Goal: Task Accomplishment & Management: Manage account settings

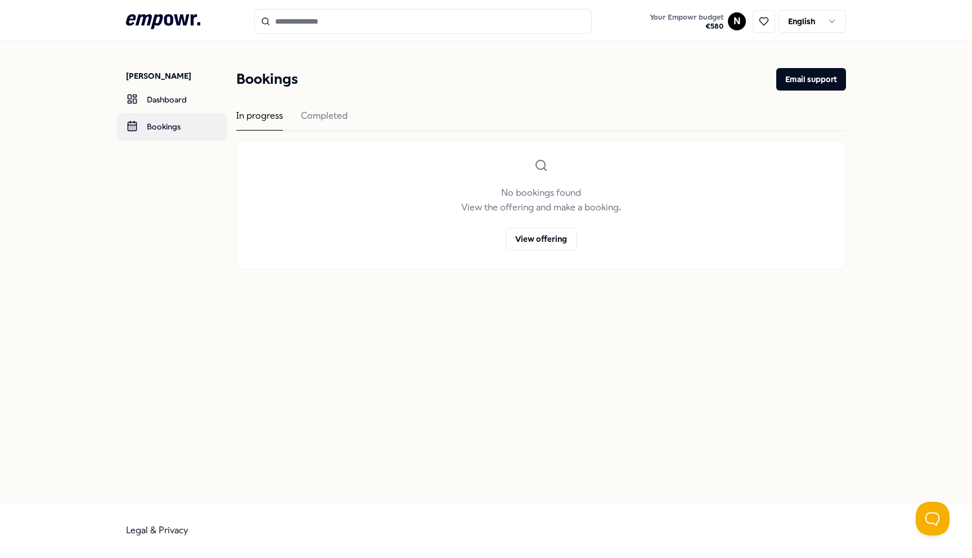
click at [176, 128] on link "Bookings" at bounding box center [172, 126] width 110 height 27
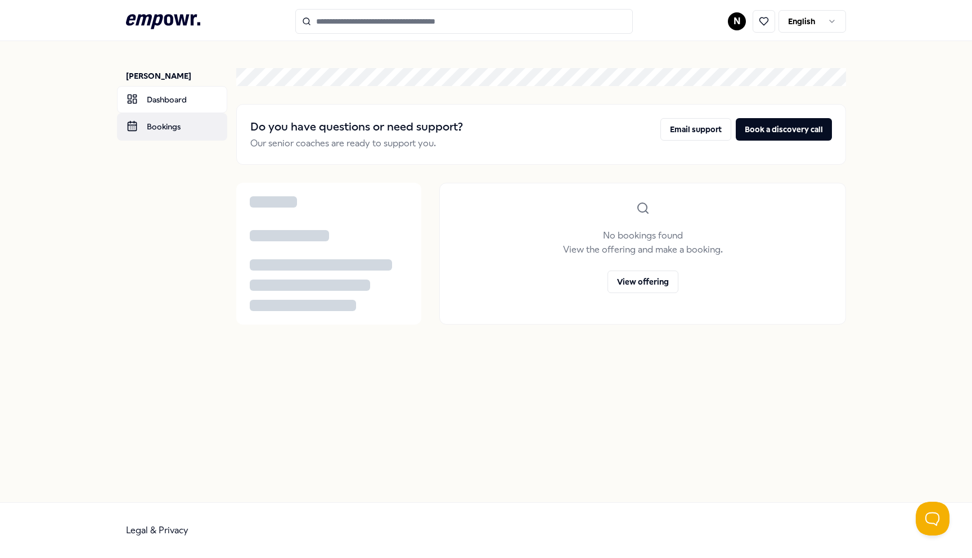
click at [167, 125] on link "Bookings" at bounding box center [172, 126] width 110 height 27
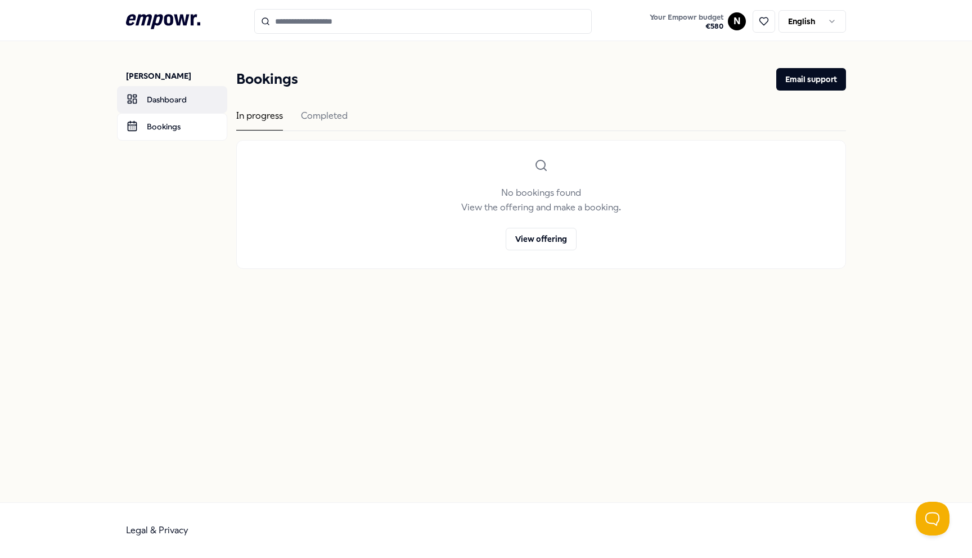
click at [175, 97] on link "Dashboard" at bounding box center [172, 99] width 110 height 27
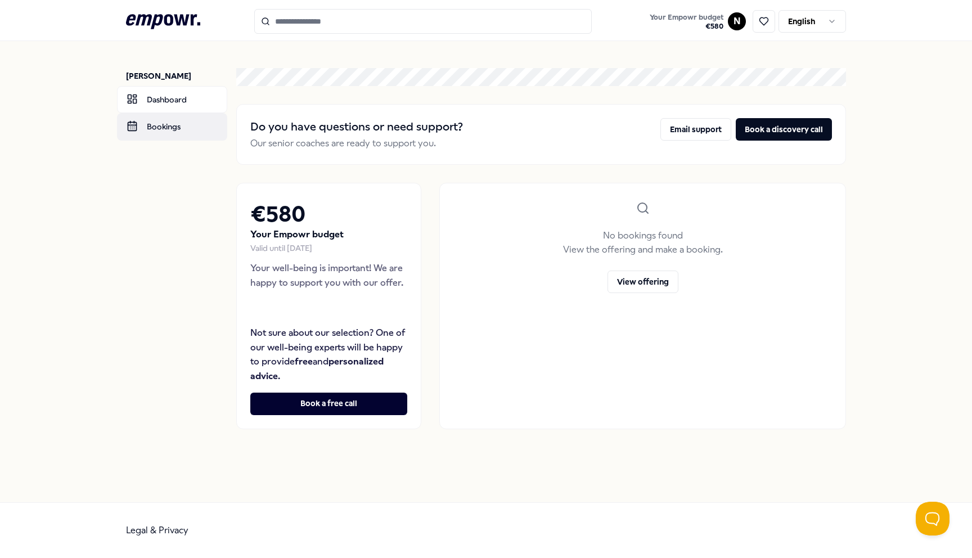
click at [173, 129] on link "Bookings" at bounding box center [172, 126] width 110 height 27
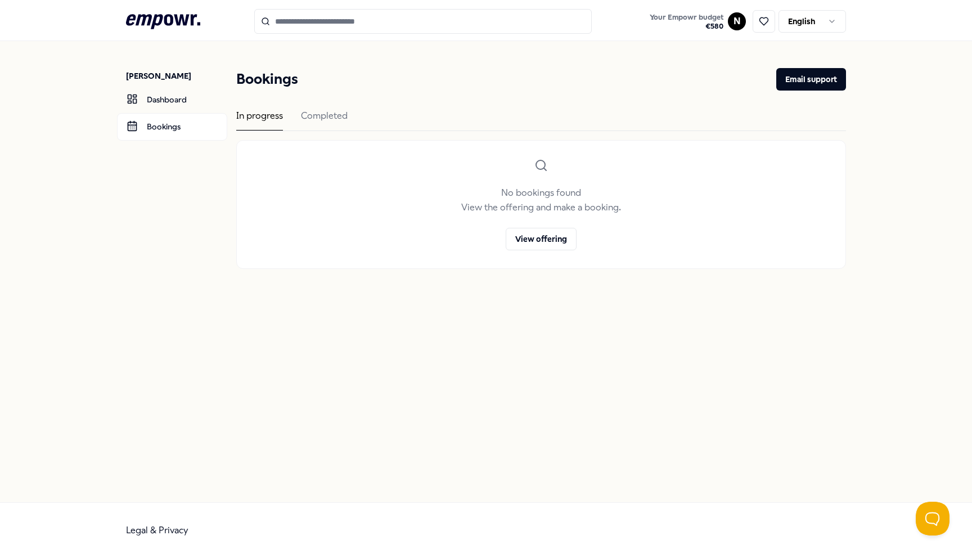
click at [294, 112] on div "In progress Completed" at bounding box center [541, 120] width 610 height 23
click at [312, 115] on div "Completed" at bounding box center [324, 120] width 47 height 22
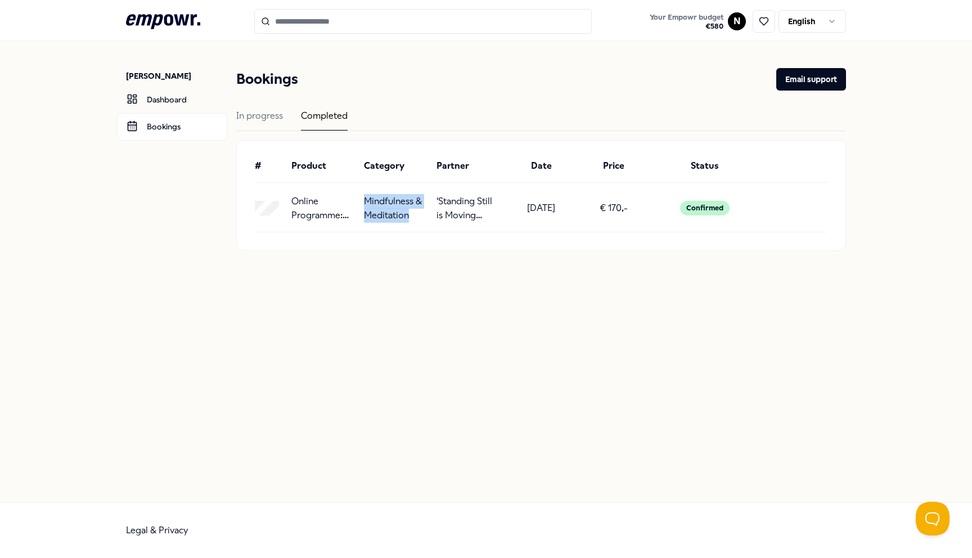
drag, startPoint x: 359, startPoint y: 192, endPoint x: 423, endPoint y: 215, distance: 67.4
click at [426, 215] on div "Online Programme: Standing Still is Moving Forward Mindfulness & Meditation 'St…" at bounding box center [541, 212] width 573 height 41
click at [163, 23] on icon ".empowr-logo_svg__cls-1{fill:#03032f}" at bounding box center [163, 21] width 74 height 21
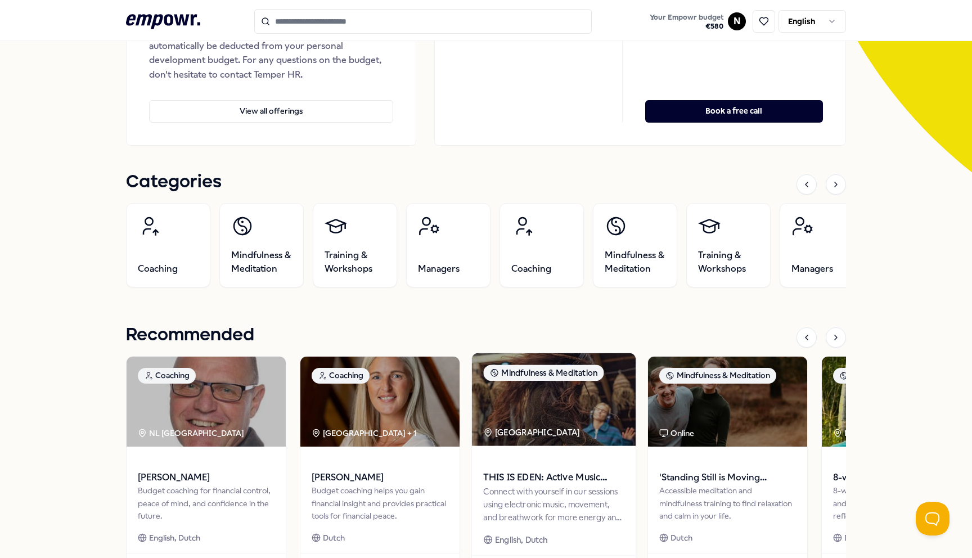
scroll to position [254, 0]
